Goal: Transaction & Acquisition: Purchase product/service

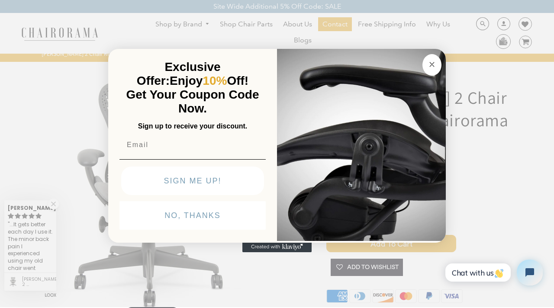
click at [434, 68] on circle "Close dialog" at bounding box center [433, 65] width 10 height 10
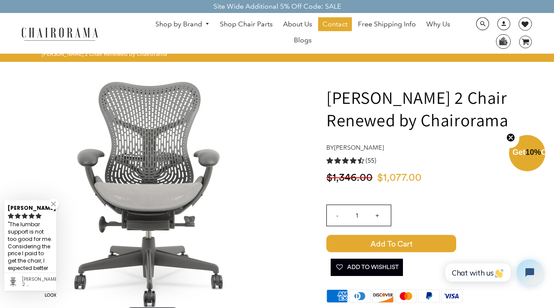
click at [195, 23] on link "Shop by Brand" at bounding box center [182, 24] width 63 height 13
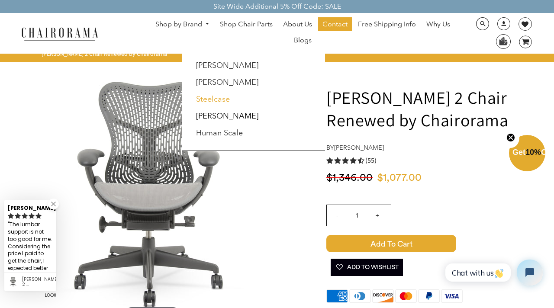
click at [211, 98] on link "Steelcase" at bounding box center [213, 99] width 34 height 10
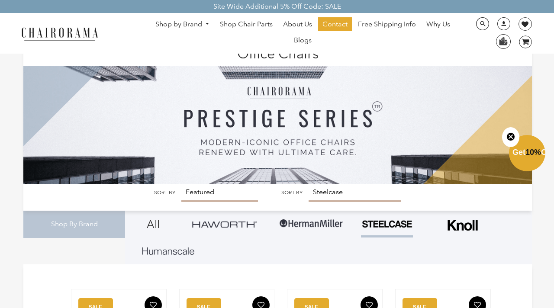
click at [183, 28] on link "Shop by Brand" at bounding box center [182, 24] width 63 height 13
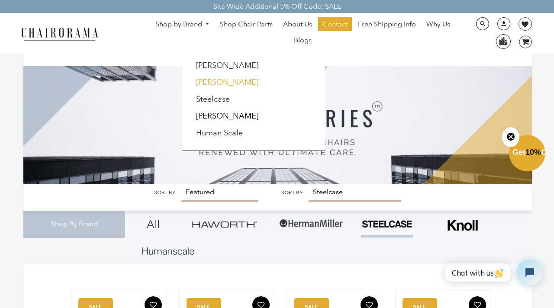
click at [200, 84] on link "[PERSON_NAME]" at bounding box center [227, 83] width 62 height 10
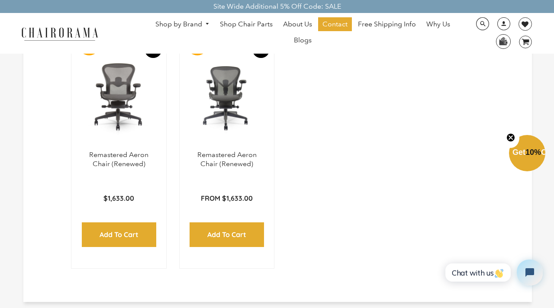
scroll to position [1280, 0]
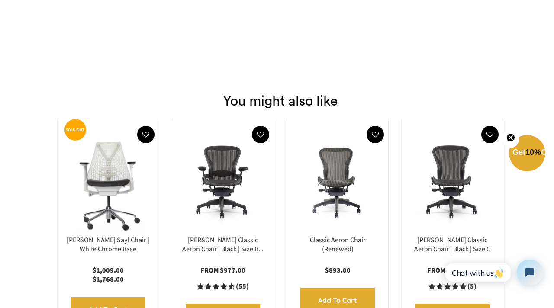
scroll to position [1149, 0]
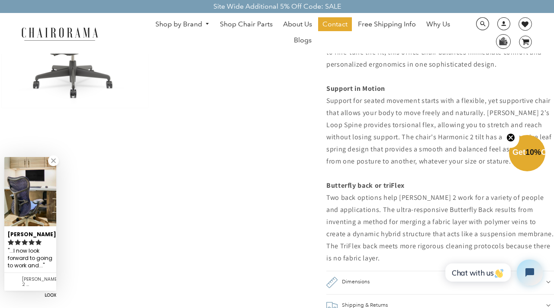
scroll to position [688, 0]
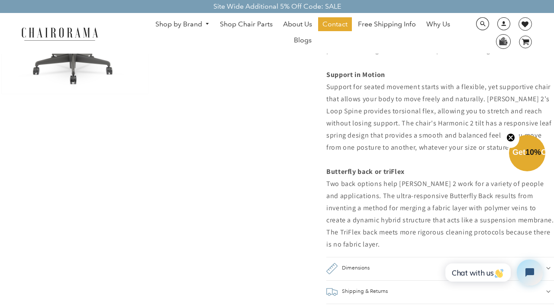
click at [512, 139] on circle "Close teaser" at bounding box center [511, 138] width 8 height 8
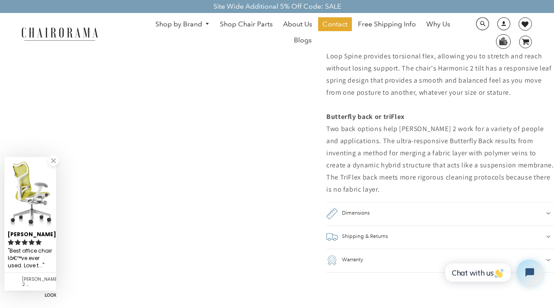
scroll to position [745, 0]
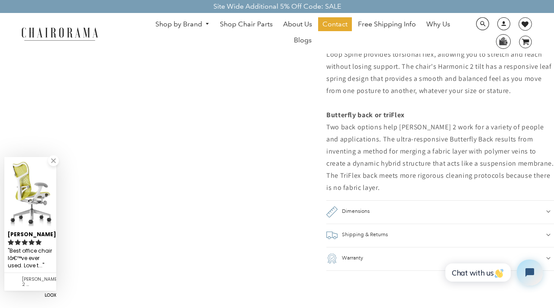
click at [485, 214] on div "Dimensions" at bounding box center [441, 212] width 228 height 11
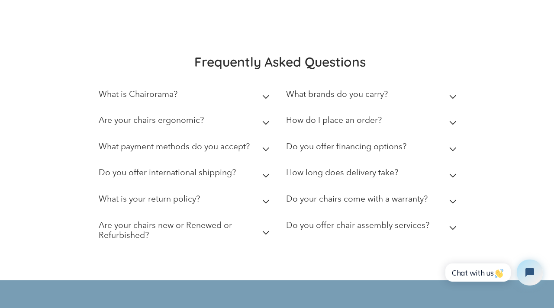
scroll to position [2063, 0]
